Goal: Navigation & Orientation: Understand site structure

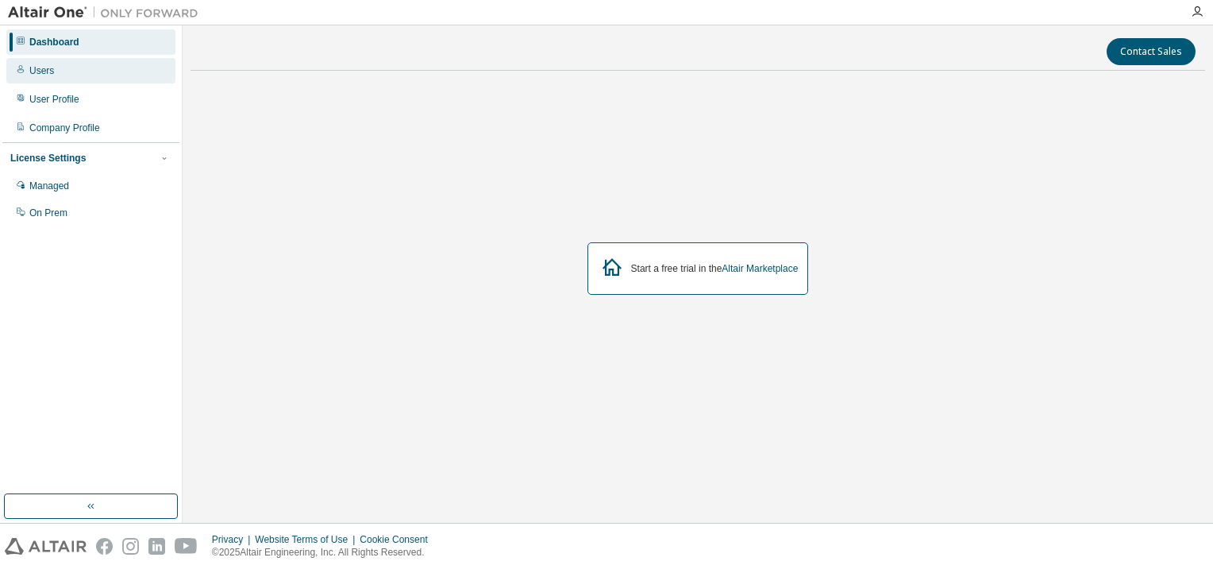
click at [64, 74] on div "Users" at bounding box center [90, 70] width 169 height 25
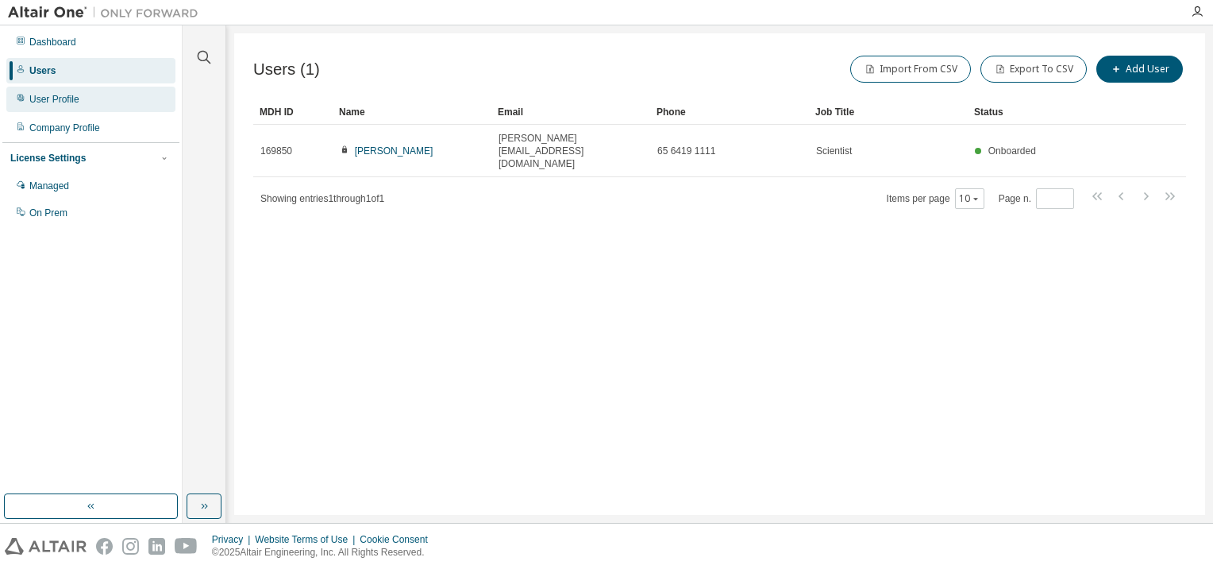
click at [49, 103] on div "User Profile" at bounding box center [54, 99] width 50 height 13
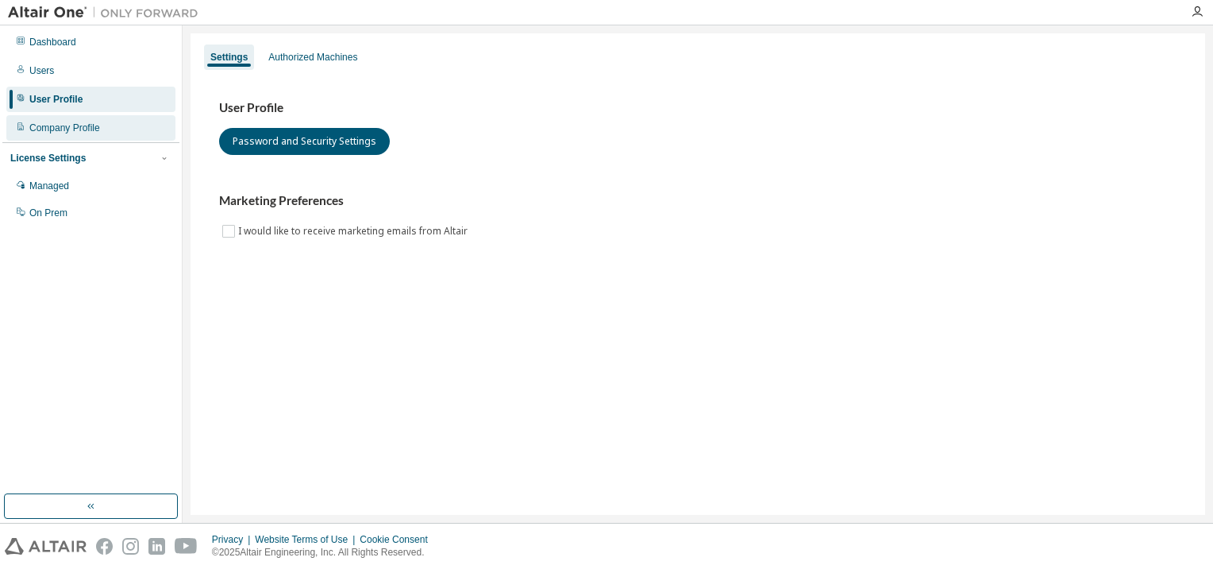
click at [55, 128] on div "Company Profile" at bounding box center [64, 127] width 71 height 13
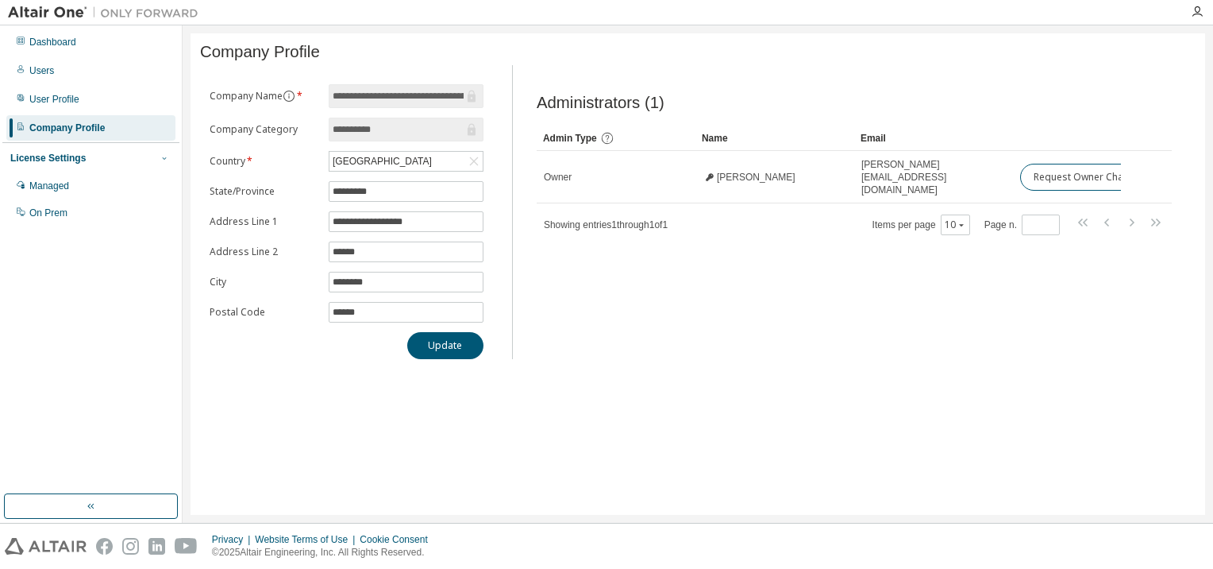
click at [157, 156] on button "button" at bounding box center [164, 158] width 14 height 14
click at [157, 157] on button "button" at bounding box center [164, 158] width 14 height 14
click at [52, 184] on div "Managed" at bounding box center [49, 185] width 40 height 13
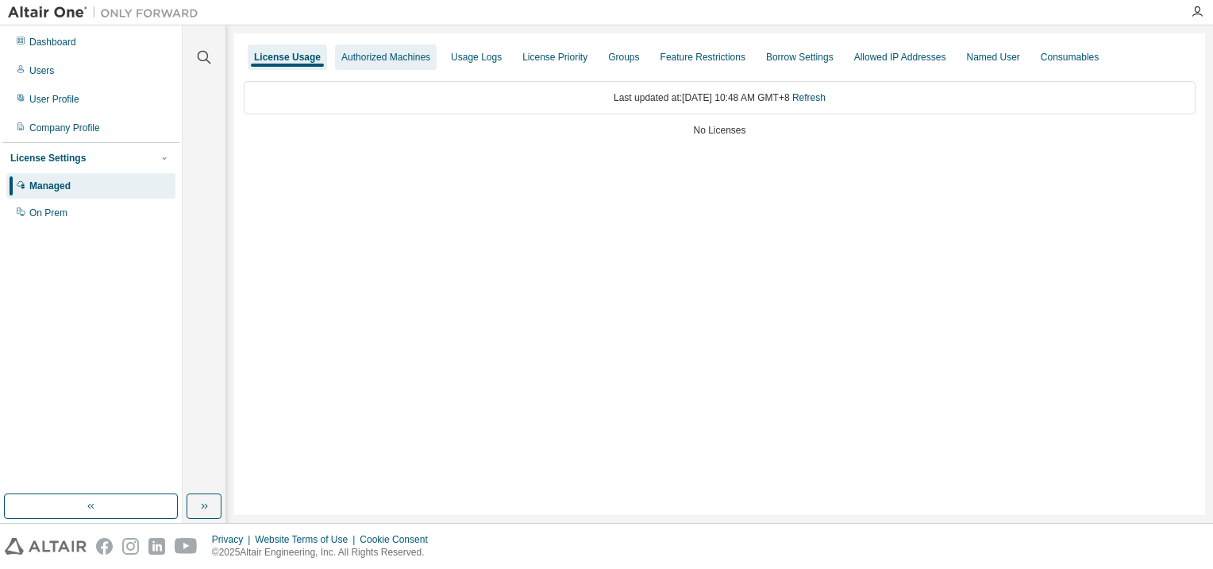
click at [383, 57] on div "Authorized Machines" at bounding box center [385, 57] width 89 height 13
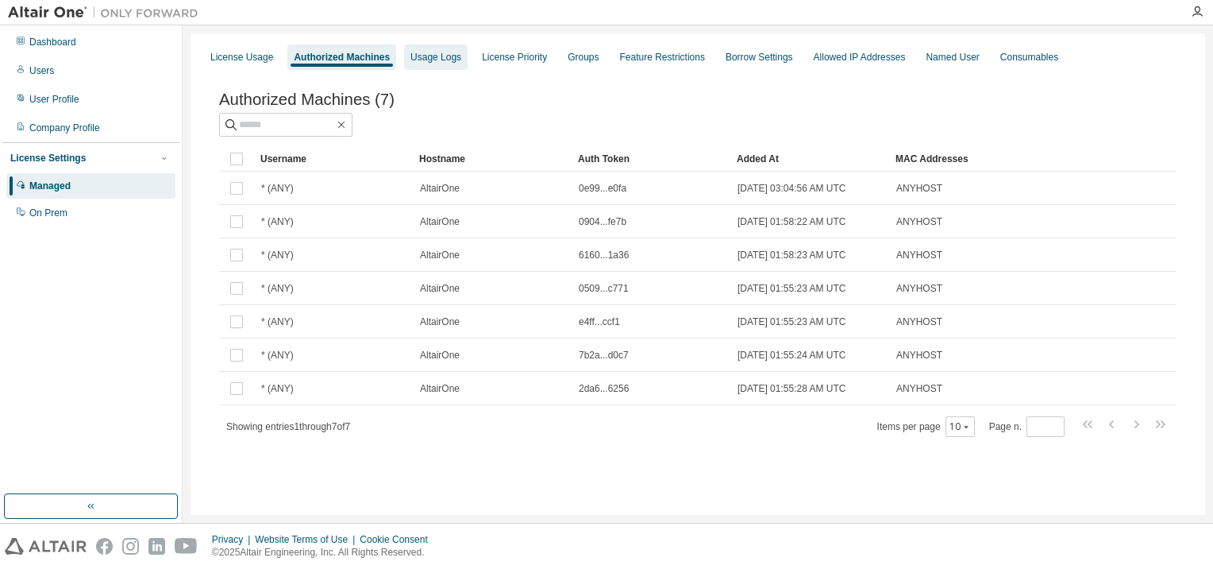
click at [449, 60] on div "Usage Logs" at bounding box center [436, 57] width 51 height 13
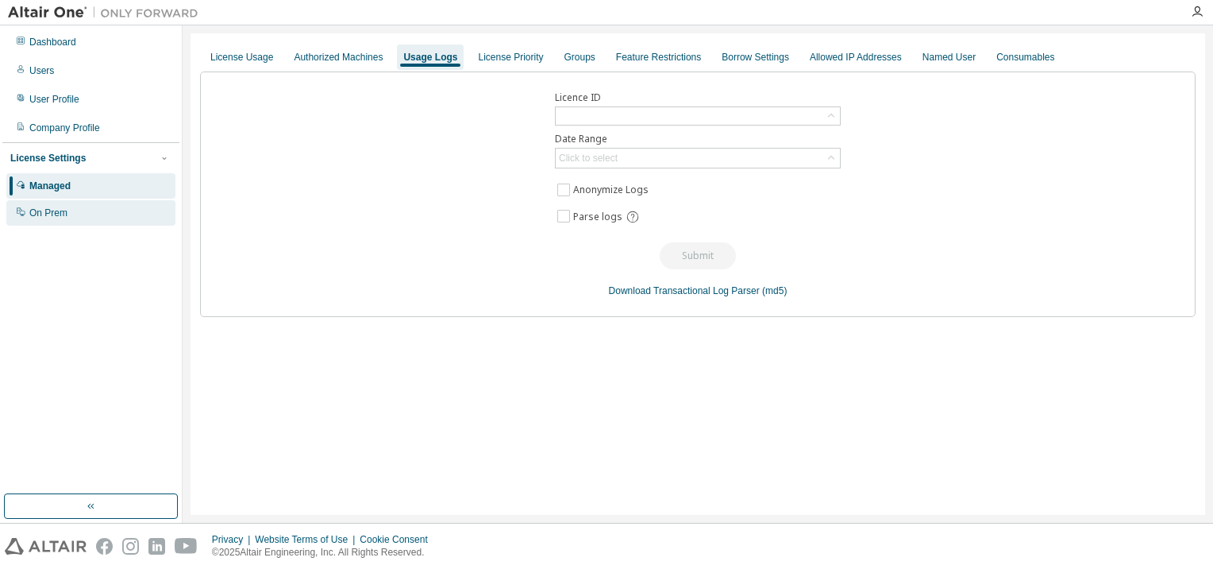
click at [62, 211] on div "On Prem" at bounding box center [48, 212] width 38 height 13
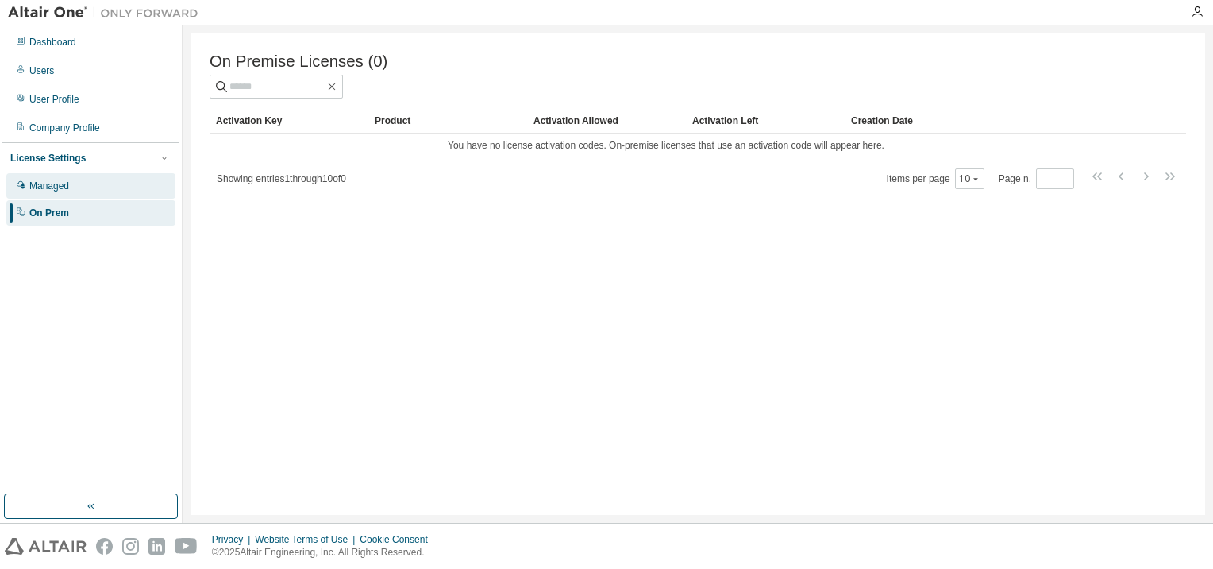
drag, startPoint x: 37, startPoint y: 187, endPoint x: 45, endPoint y: 188, distance: 8.0
click at [38, 188] on div "Managed" at bounding box center [49, 185] width 40 height 13
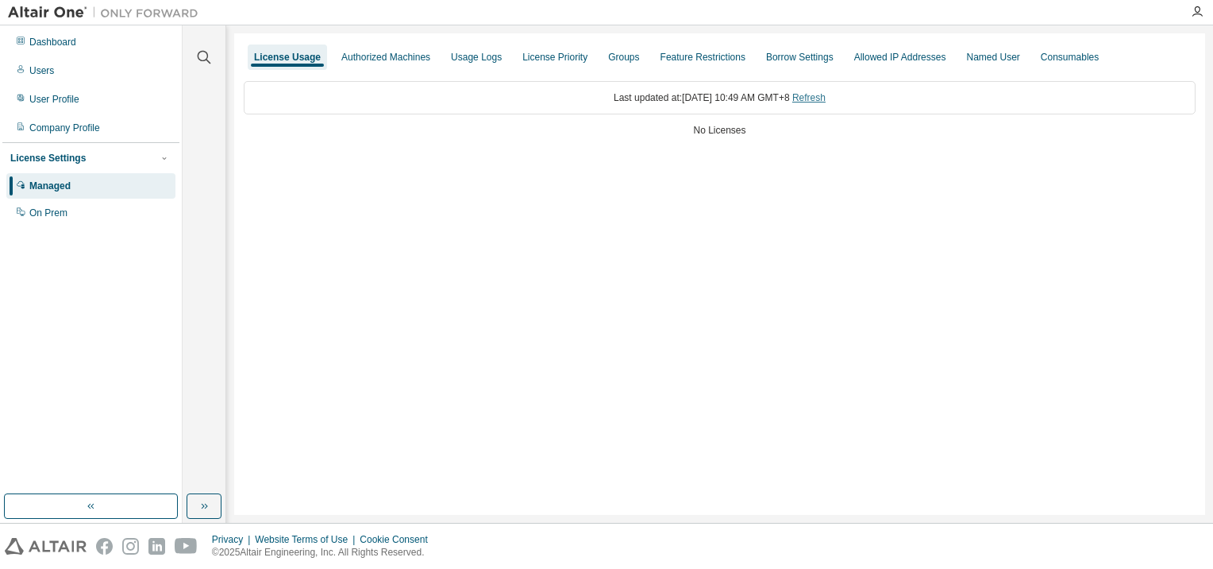
click at [826, 96] on link "Refresh" at bounding box center [808, 97] width 33 height 11
click at [37, 42] on div "Dashboard" at bounding box center [52, 42] width 47 height 13
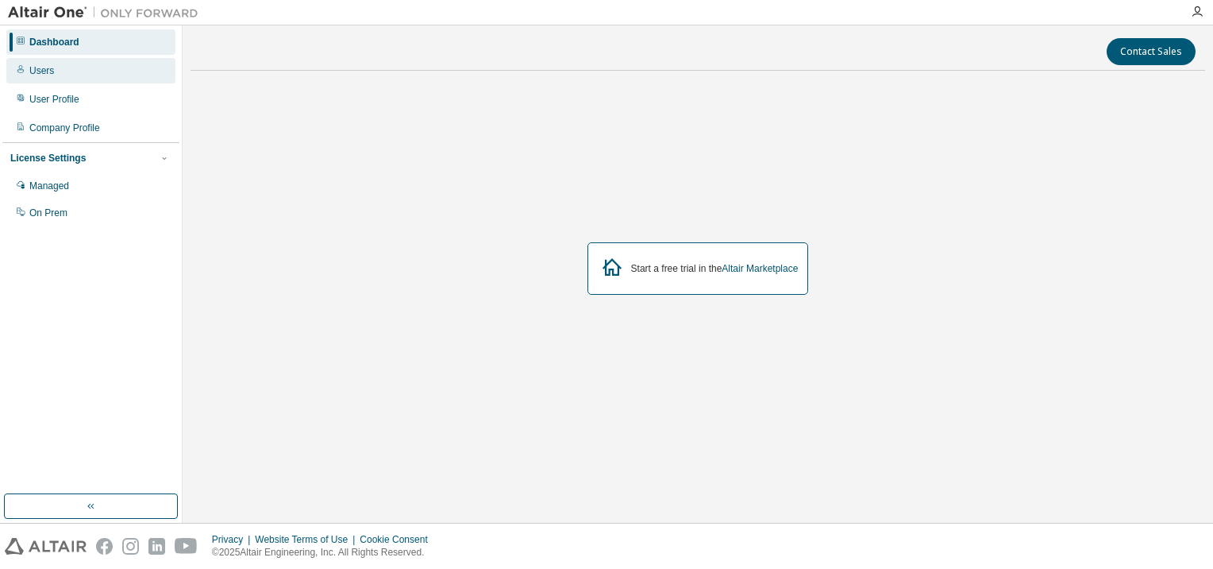
click at [42, 71] on div "Users" at bounding box center [41, 70] width 25 height 13
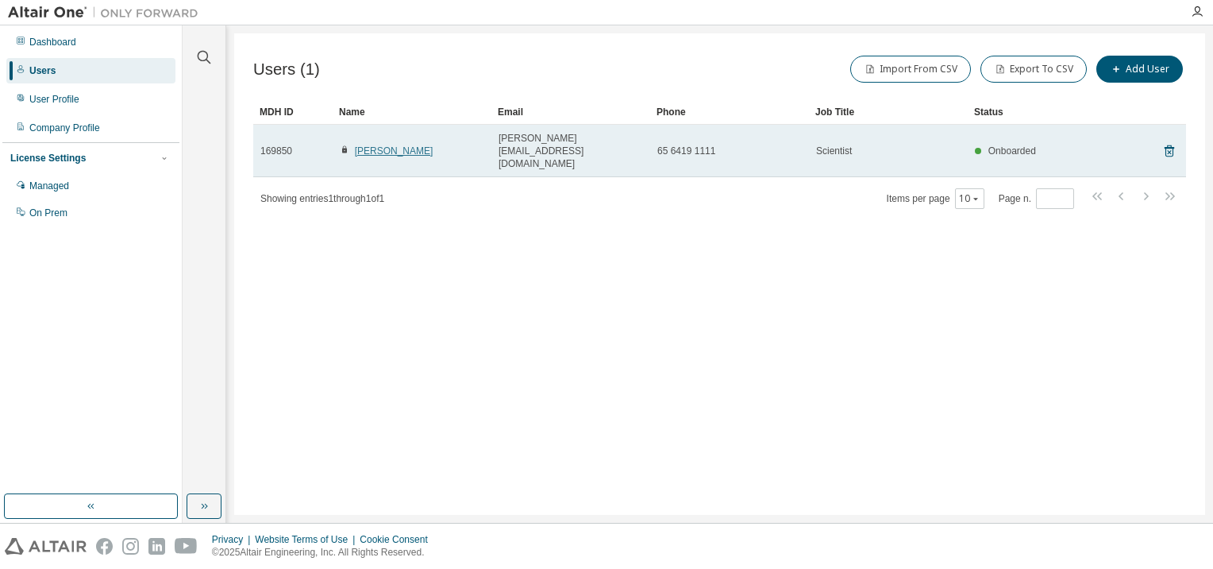
click at [394, 145] on link "Wei Hin Wong" at bounding box center [394, 150] width 79 height 11
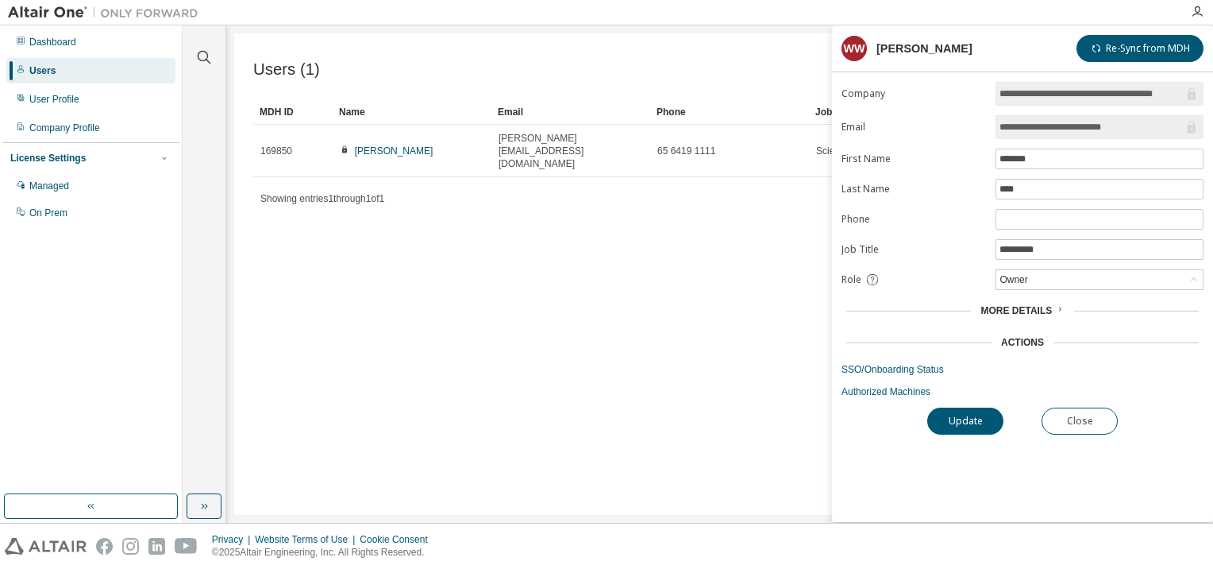
click at [688, 282] on div "Users (1) Import From CSV Export To CSV Add User Clear Load Save Save As Field …" at bounding box center [719, 273] width 971 height 481
click at [1090, 412] on button "Close" at bounding box center [1080, 420] width 76 height 27
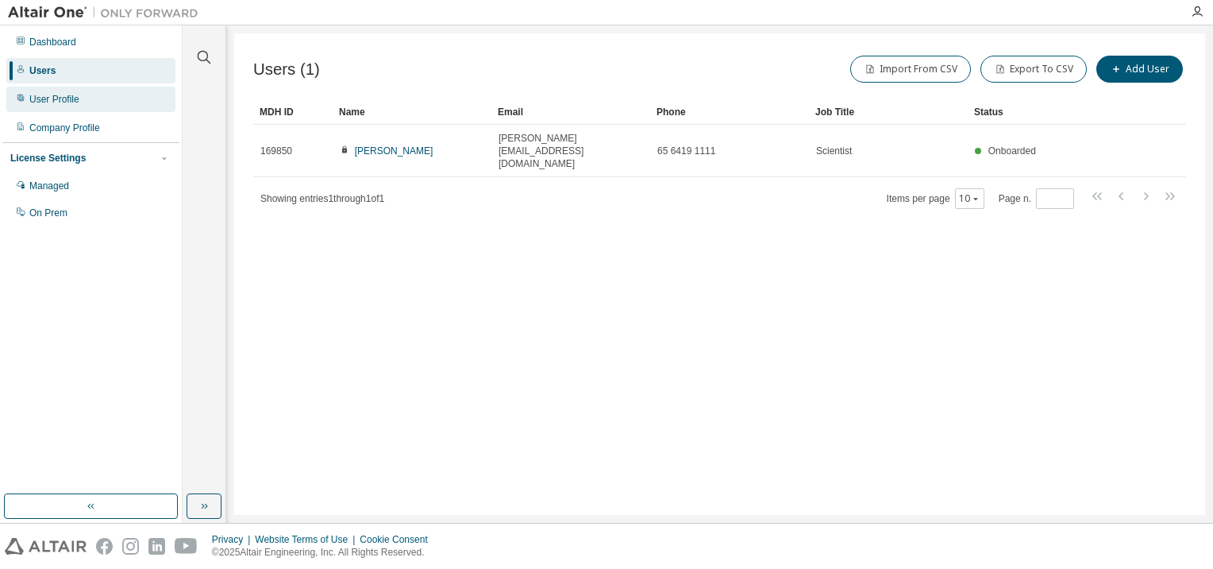
click at [73, 98] on div "User Profile" at bounding box center [54, 99] width 50 height 13
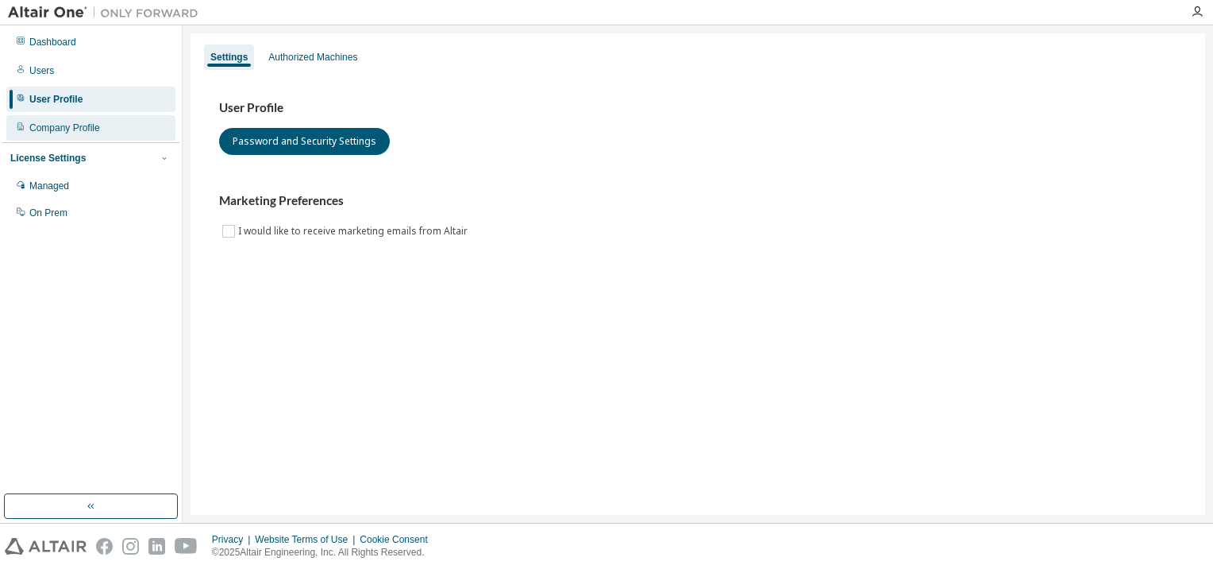
click at [55, 133] on div "Company Profile" at bounding box center [64, 127] width 71 height 13
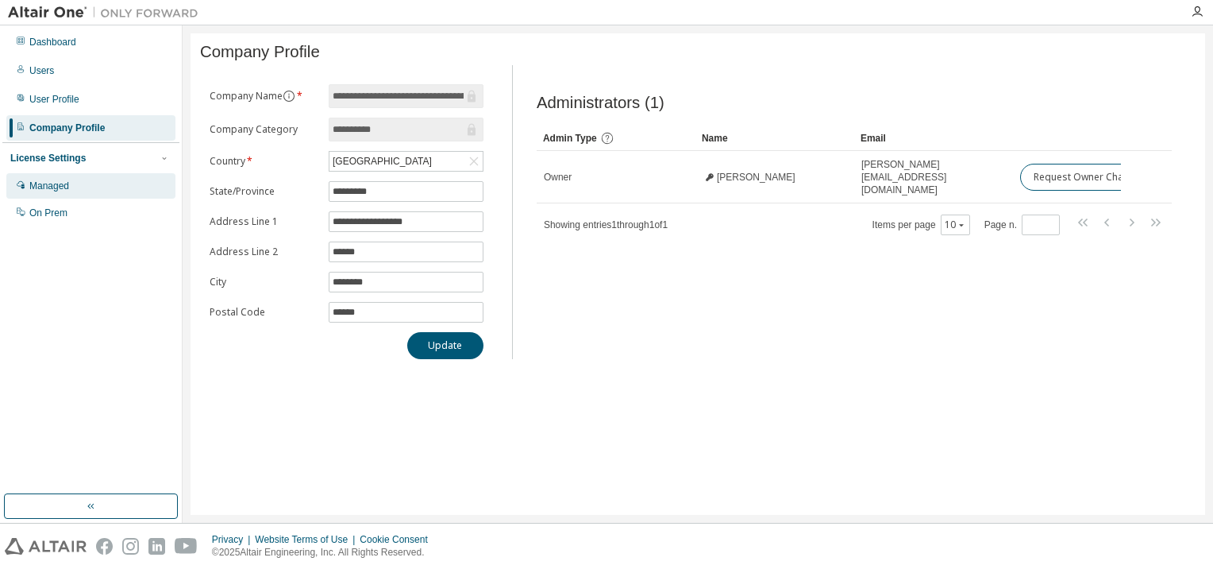
click at [51, 182] on div "Managed" at bounding box center [49, 185] width 40 height 13
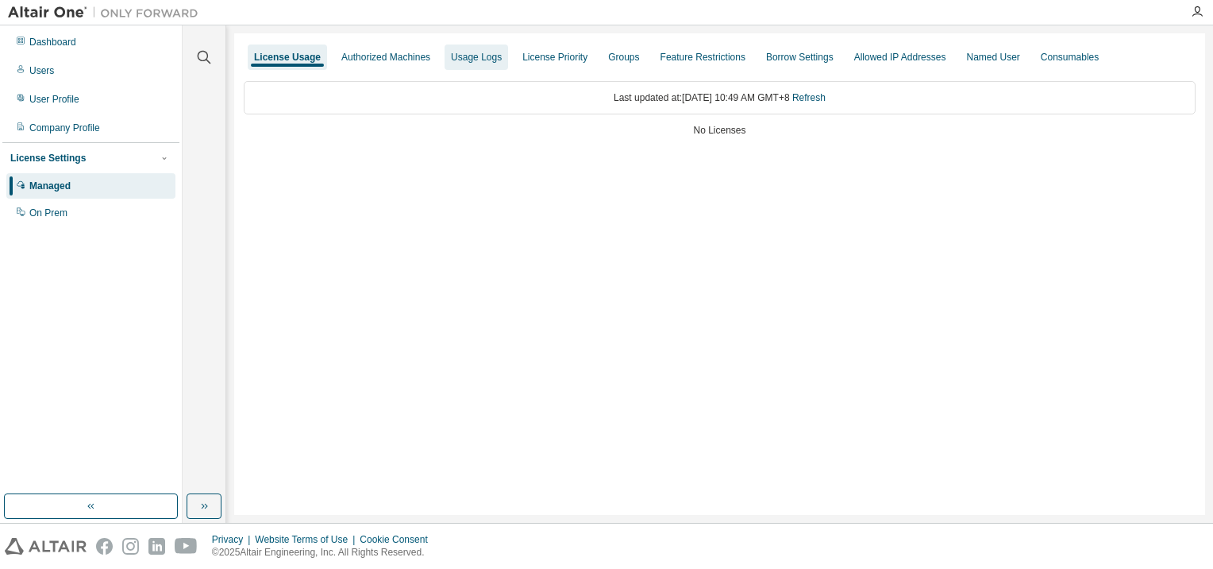
click at [472, 63] on div "Usage Logs" at bounding box center [476, 57] width 51 height 13
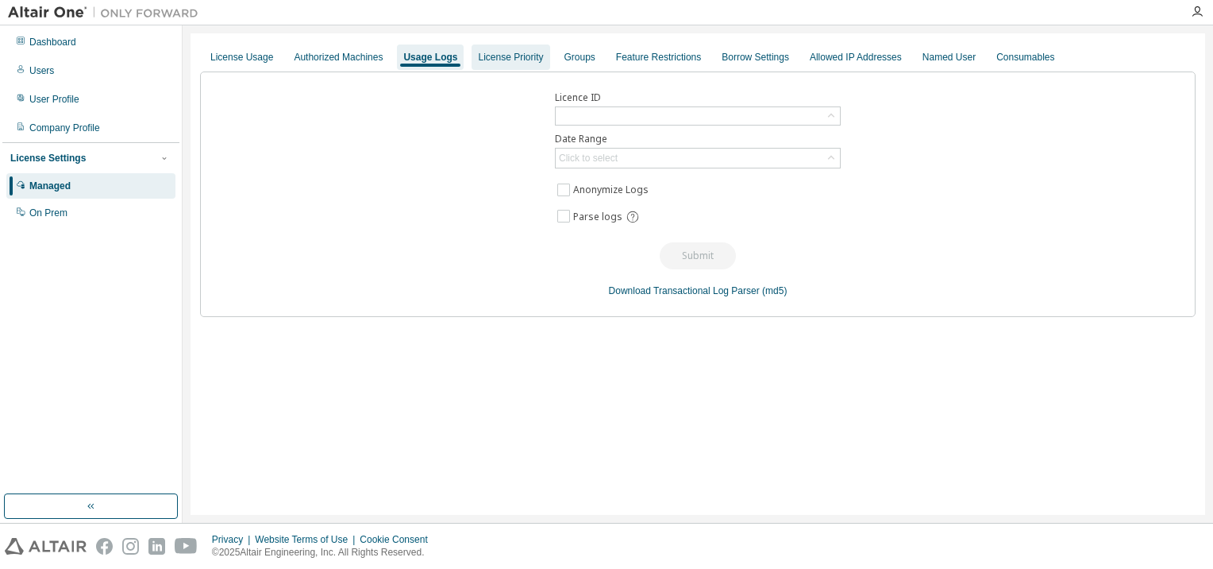
click at [513, 58] on div "License Priority" at bounding box center [510, 57] width 65 height 13
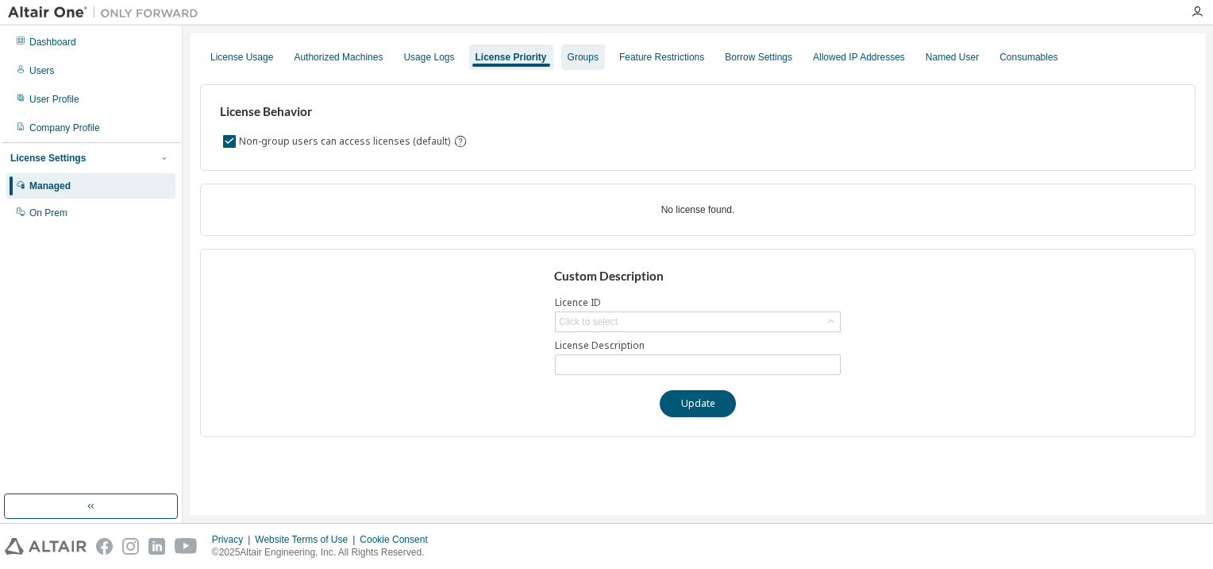
click at [575, 60] on div "Groups" at bounding box center [583, 57] width 31 height 13
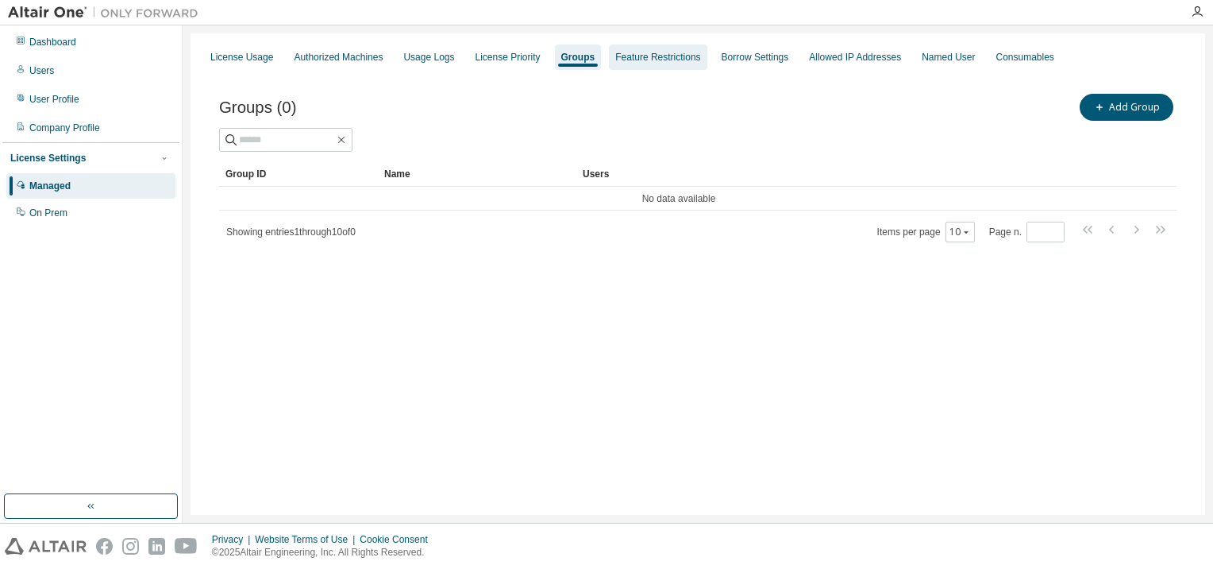
click at [662, 60] on div "Feature Restrictions" at bounding box center [657, 57] width 85 height 13
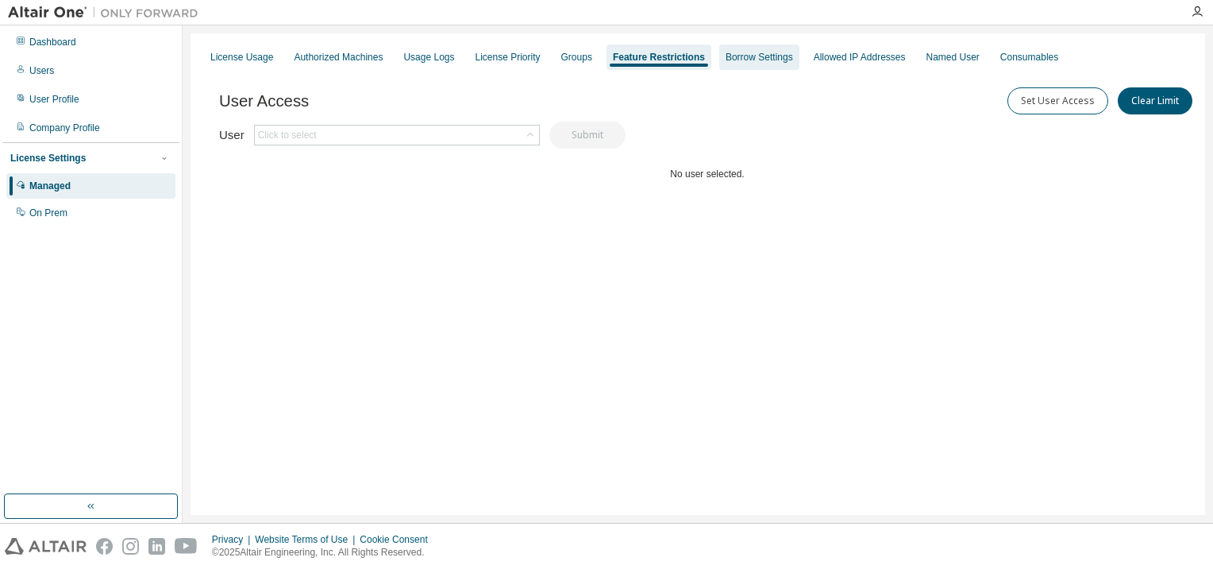
click at [752, 57] on div "Borrow Settings" at bounding box center [759, 57] width 67 height 13
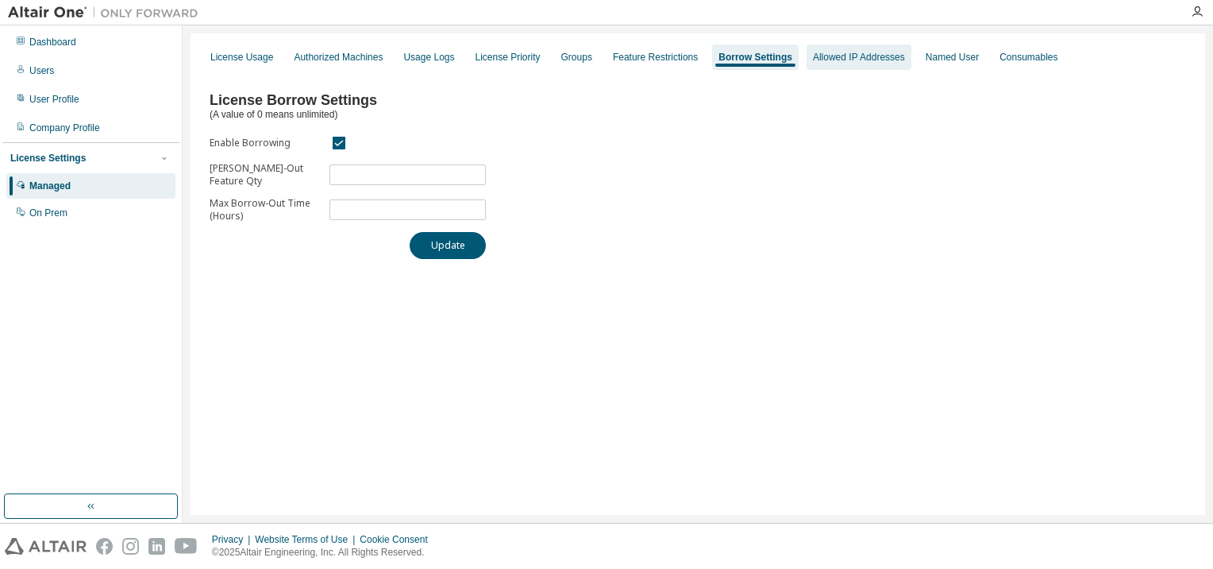
click at [828, 64] on div "Allowed IP Addresses" at bounding box center [859, 56] width 105 height 25
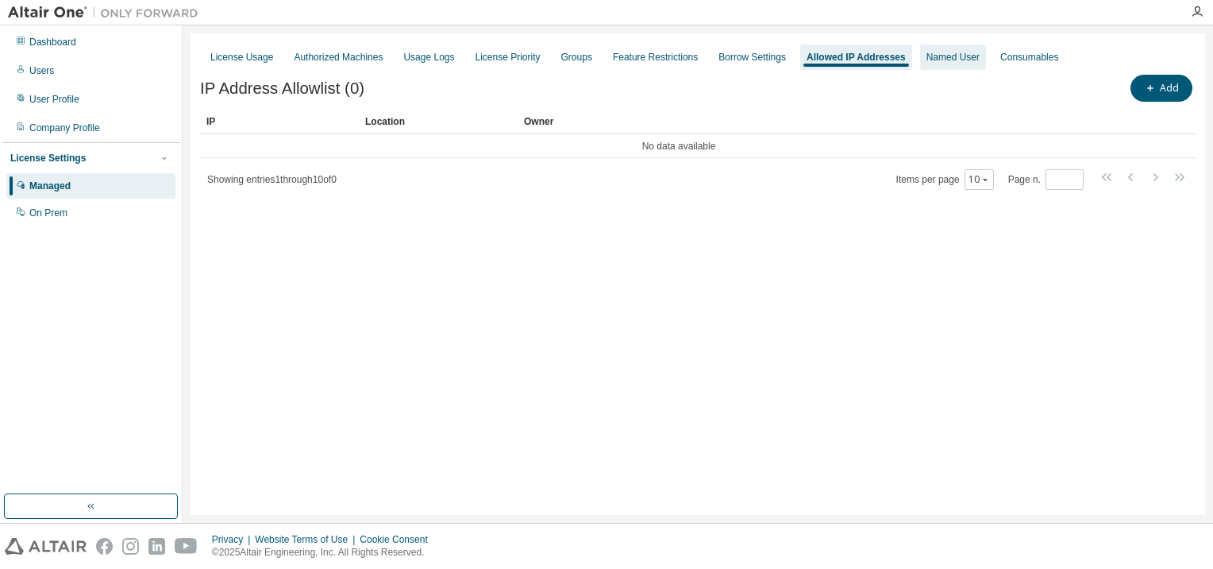
click at [937, 61] on div "Named User" at bounding box center [953, 57] width 53 height 13
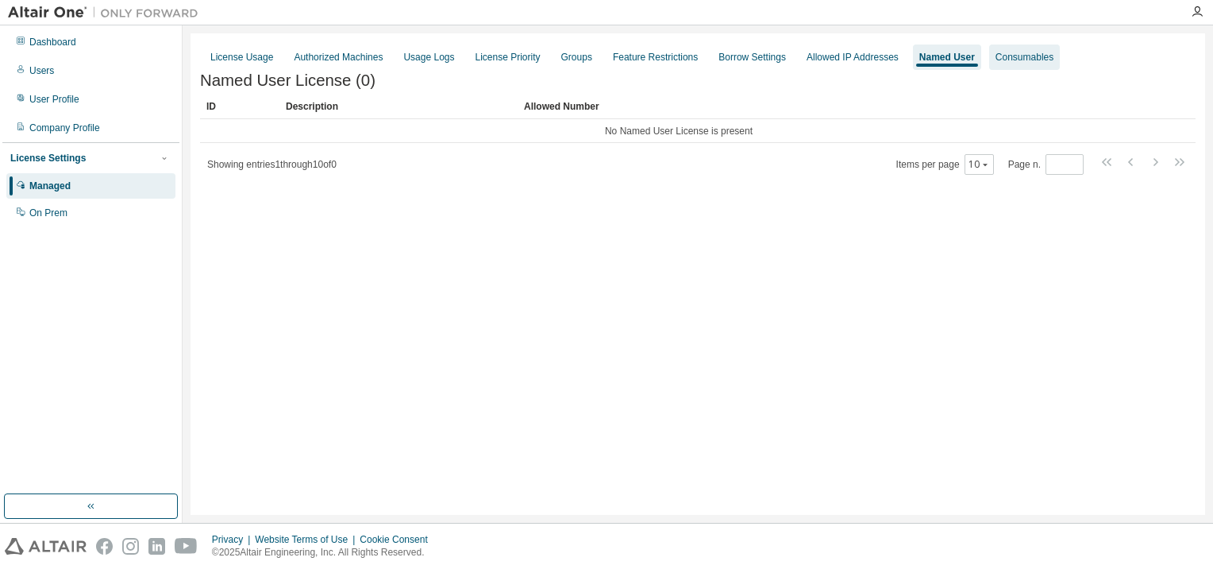
click at [996, 60] on div "Consumables" at bounding box center [1025, 57] width 58 height 13
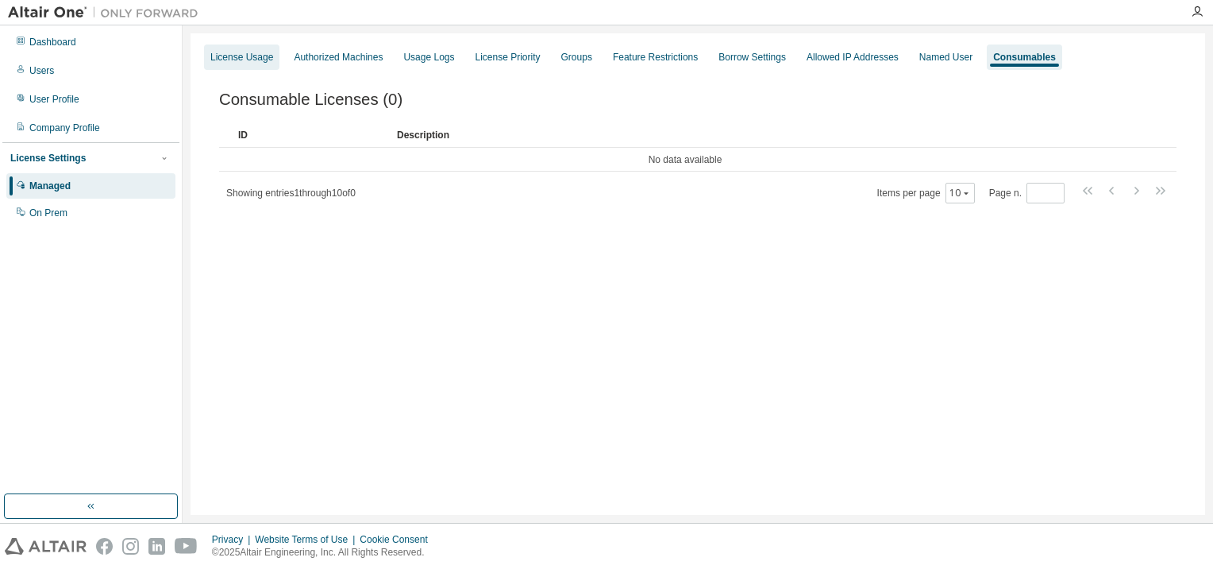
click at [219, 58] on div "License Usage" at bounding box center [241, 57] width 63 height 13
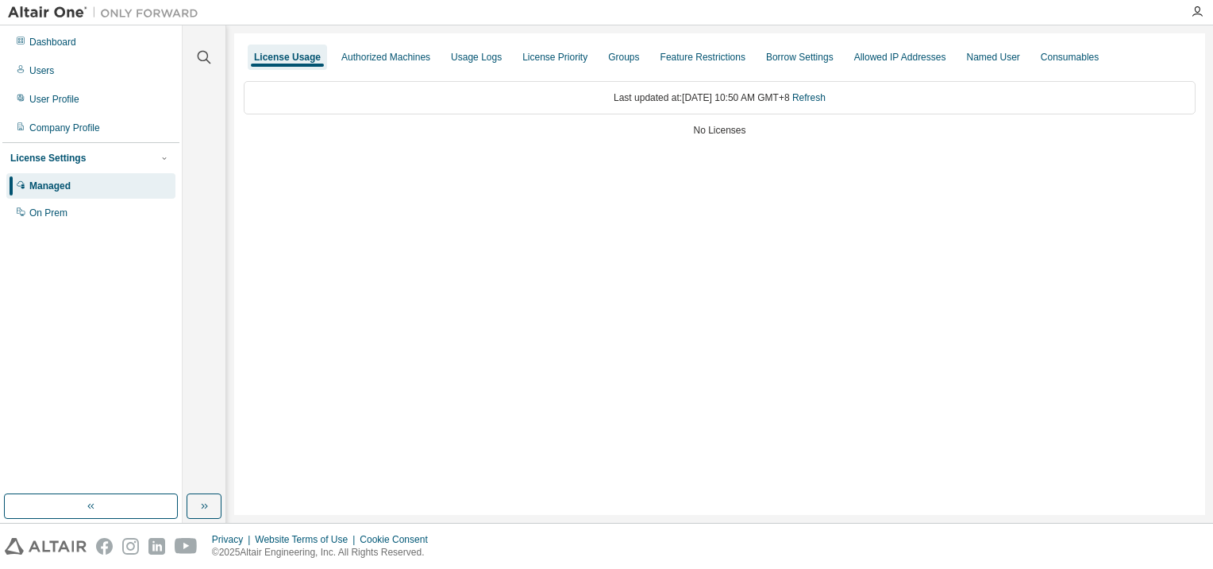
click at [1207, 10] on div at bounding box center [1198, 12] width 32 height 13
click at [1201, 11] on icon "button" at bounding box center [1197, 12] width 13 height 13
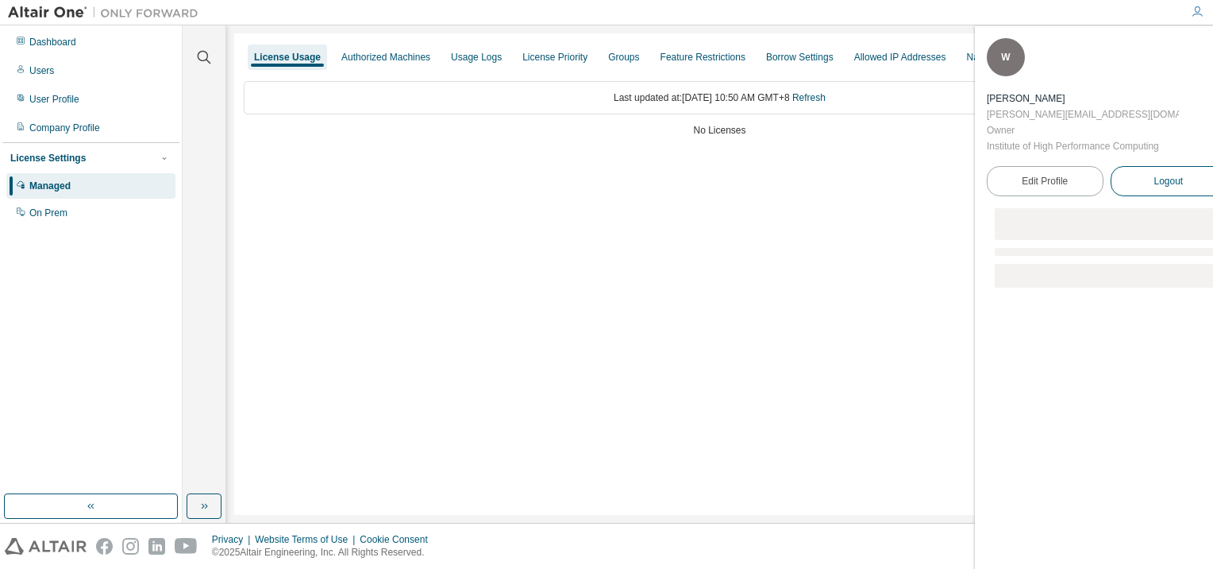
click at [1154, 181] on span "Logout" at bounding box center [1168, 181] width 29 height 16
